Goal: Entertainment & Leisure: Consume media (video, audio)

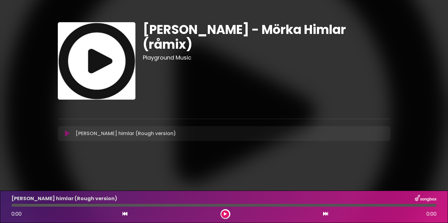
click at [66, 135] on icon at bounding box center [67, 134] width 5 height 6
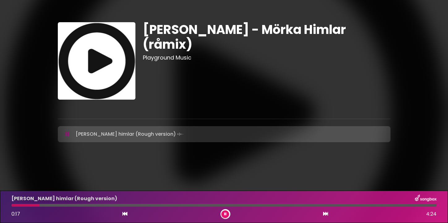
click at [67, 135] on icon at bounding box center [67, 134] width 4 height 6
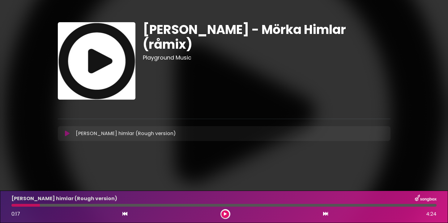
click at [67, 132] on icon at bounding box center [67, 134] width 5 height 6
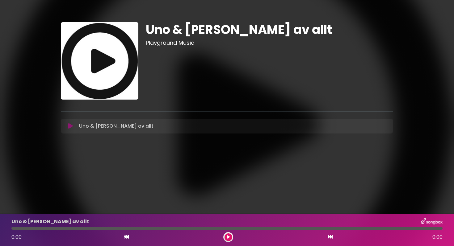
click at [69, 129] on icon at bounding box center [70, 126] width 5 height 6
click at [72, 126] on icon at bounding box center [70, 126] width 5 height 6
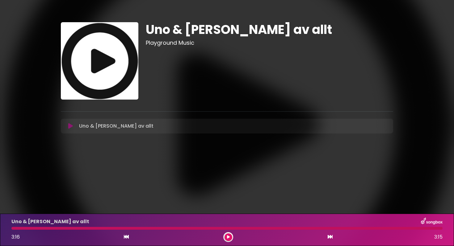
click at [71, 125] on icon at bounding box center [70, 126] width 5 height 6
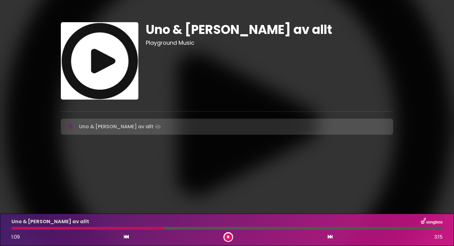
click at [229, 225] on div "Uno & [PERSON_NAME] av allt" at bounding box center [227, 222] width 439 height 8
